Goal: Browse casually: Explore the website without a specific task or goal

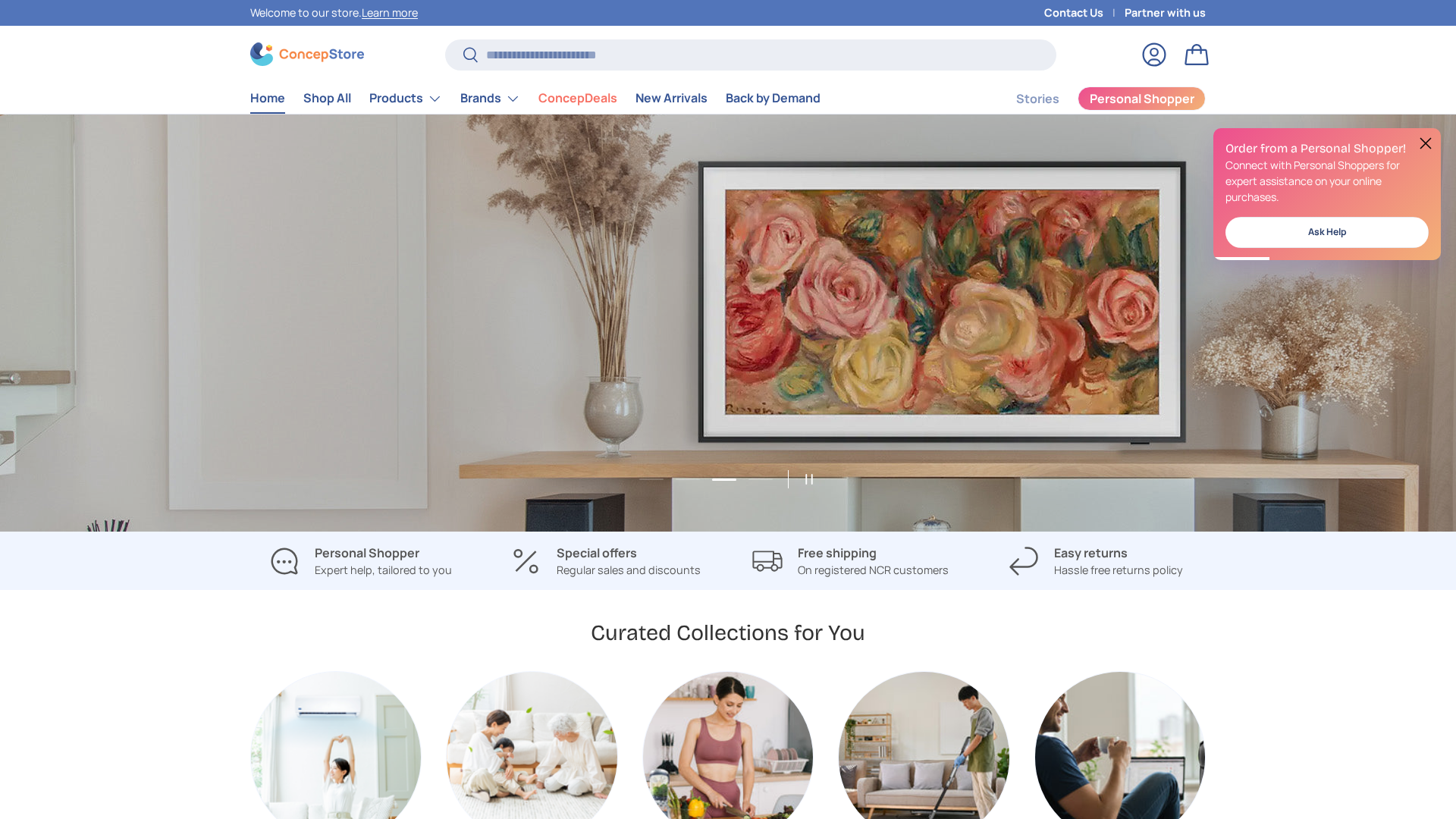
scroll to position [0, 2913]
